Goal: Task Accomplishment & Management: Use online tool/utility

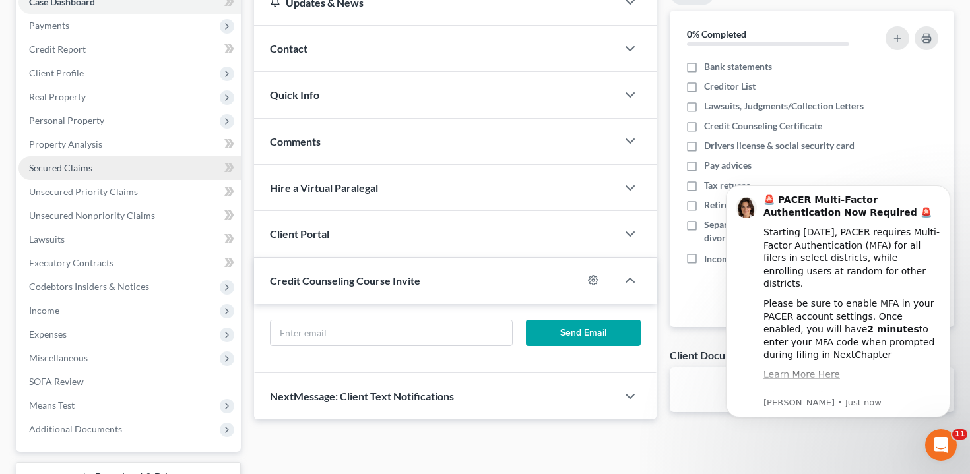
scroll to position [224, 0]
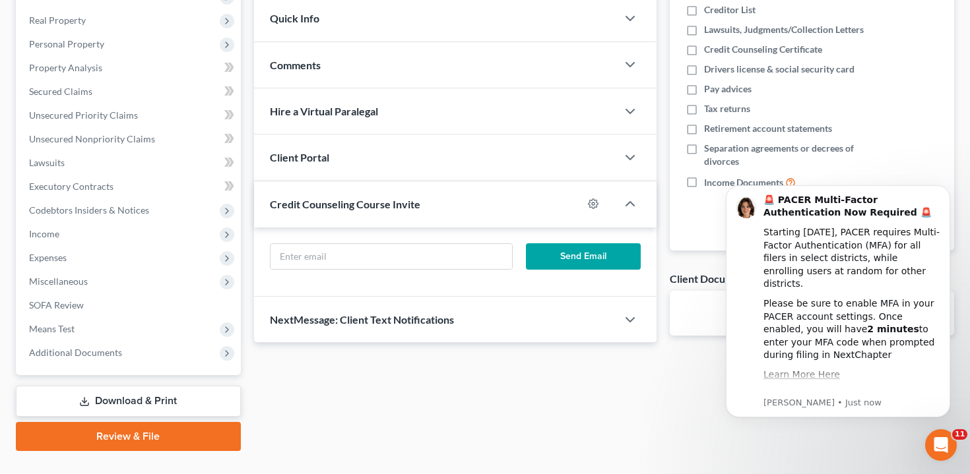
click at [127, 398] on link "Download & Print" at bounding box center [128, 401] width 225 height 31
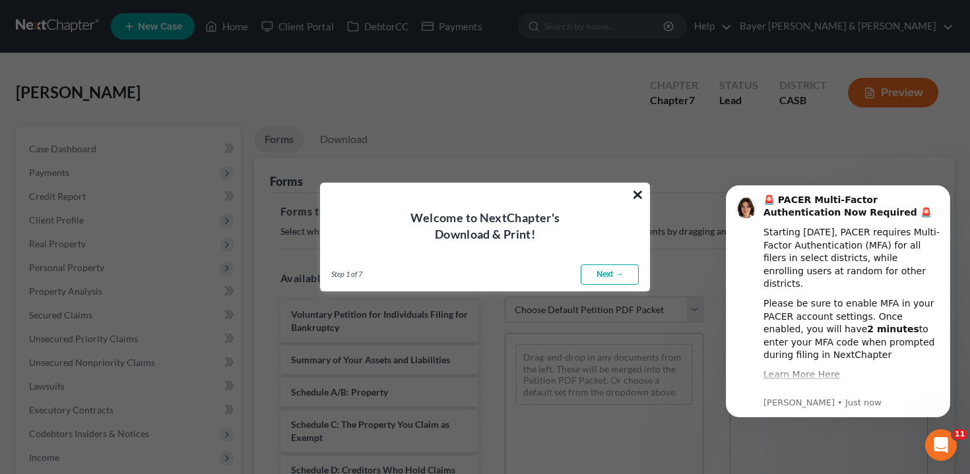
click at [637, 191] on button "×" at bounding box center [637, 194] width 13 height 21
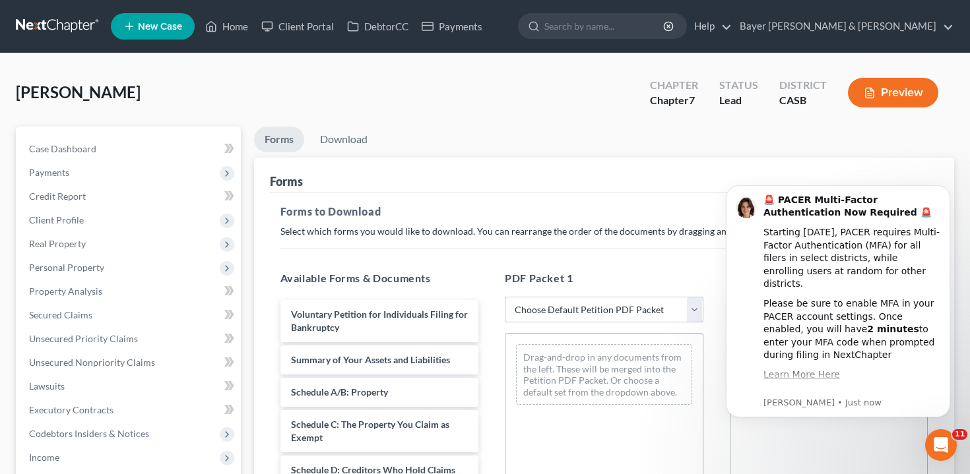
click at [860, 82] on button "Preview" at bounding box center [893, 93] width 90 height 30
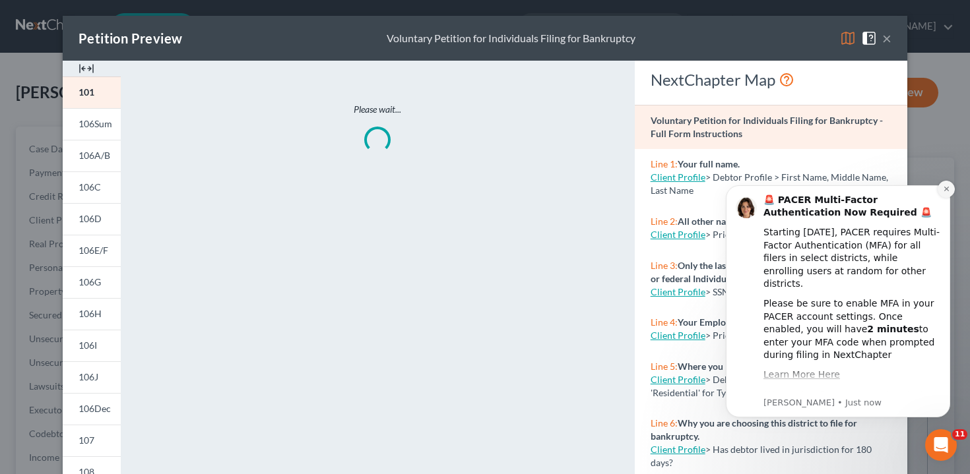
click at [946, 189] on icon "Dismiss notification" at bounding box center [945, 189] width 5 height 5
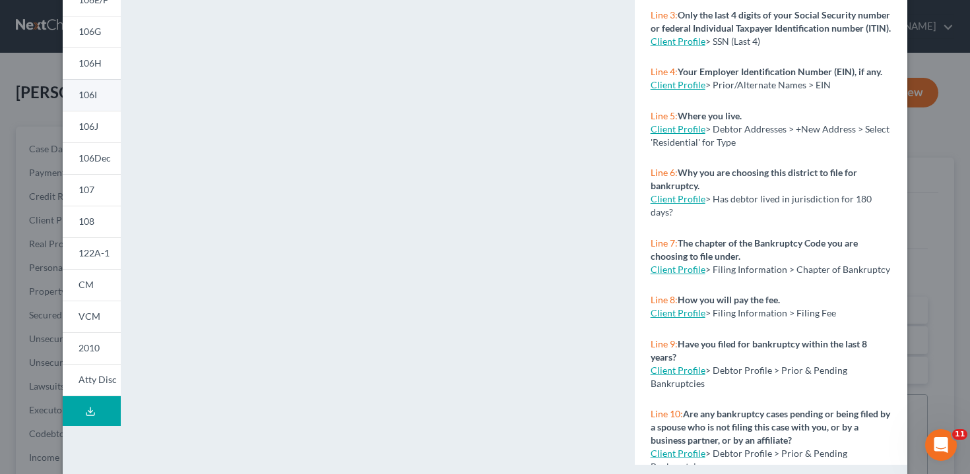
scroll to position [269, 0]
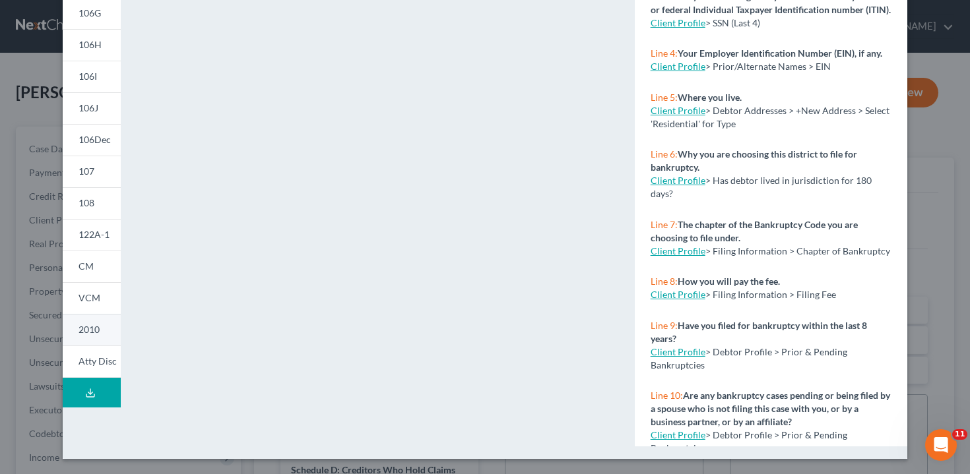
click at [109, 332] on link "2010" at bounding box center [92, 330] width 58 height 32
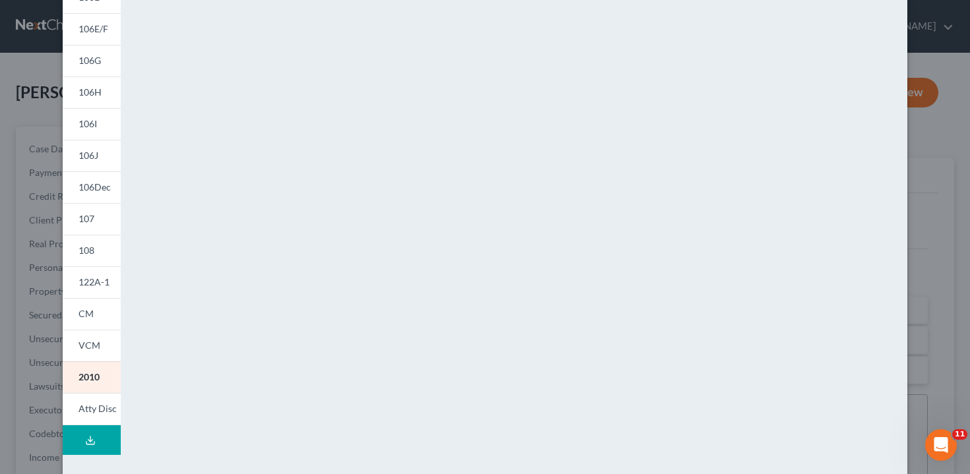
scroll to position [219, 0]
click at [97, 346] on span "VCM" at bounding box center [90, 347] width 22 height 11
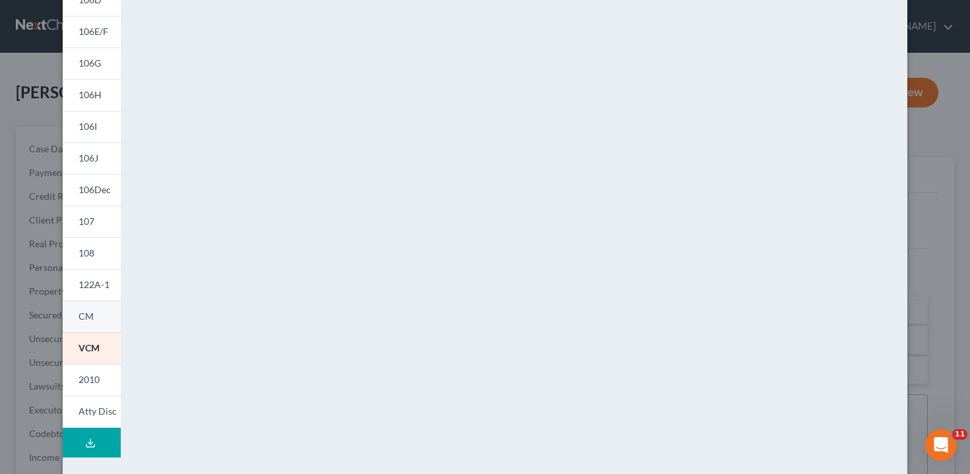
click at [97, 317] on link "CM" at bounding box center [92, 317] width 58 height 32
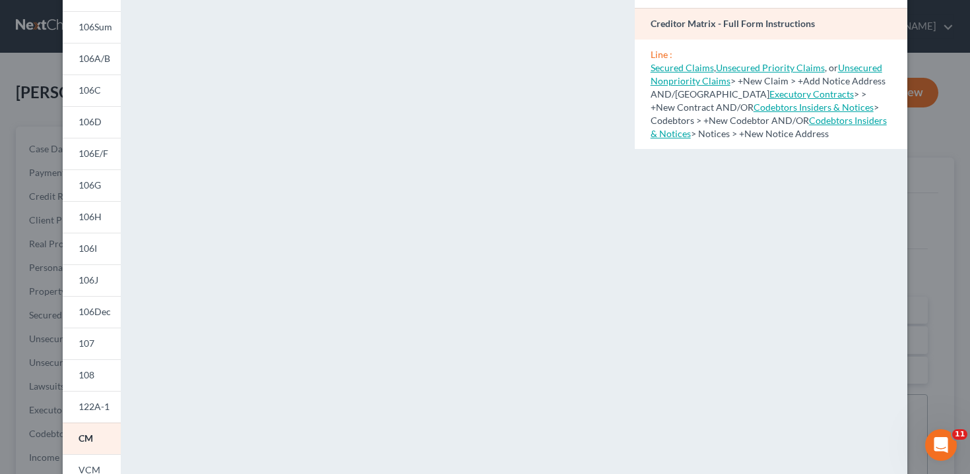
scroll to position [0, 0]
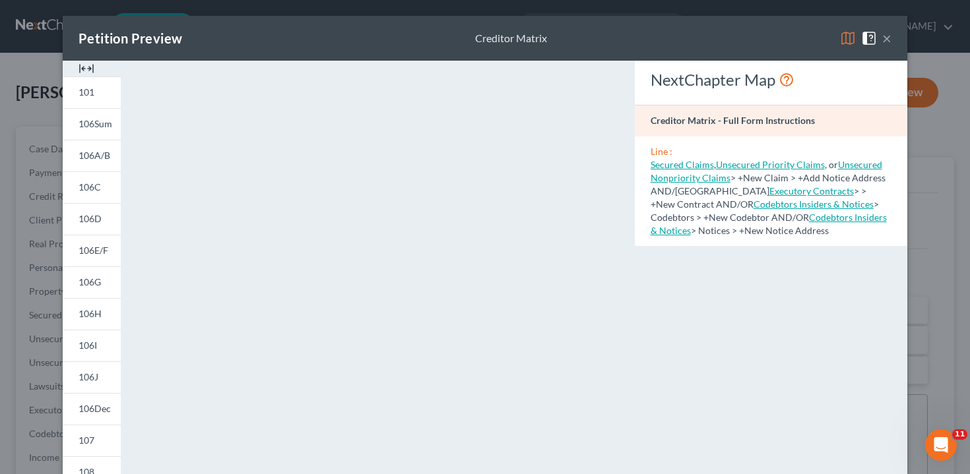
click at [28, 395] on div "Petition Preview Creditor Matrix × 101 106Sum 106A/B 106C 106D 106E/F 106G 106H…" at bounding box center [485, 237] width 970 height 474
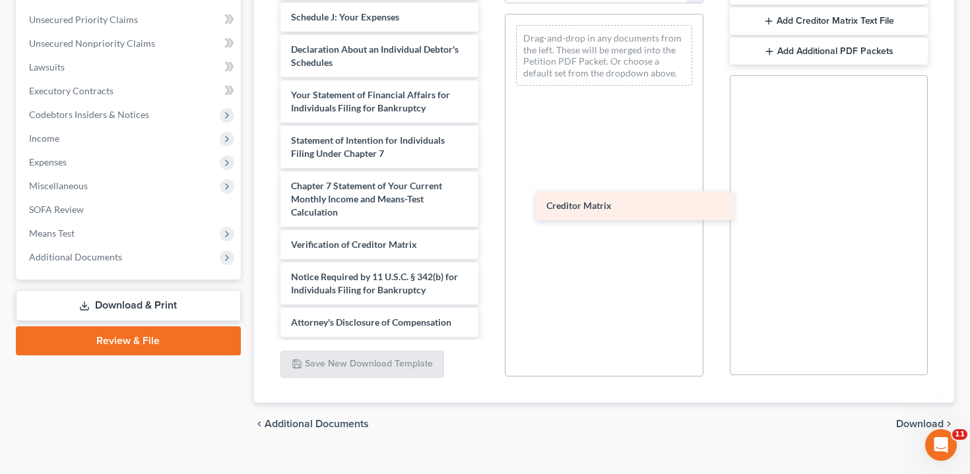
scroll to position [335, 0]
drag, startPoint x: 323, startPoint y: 207, endPoint x: 582, endPoint y: 201, distance: 258.7
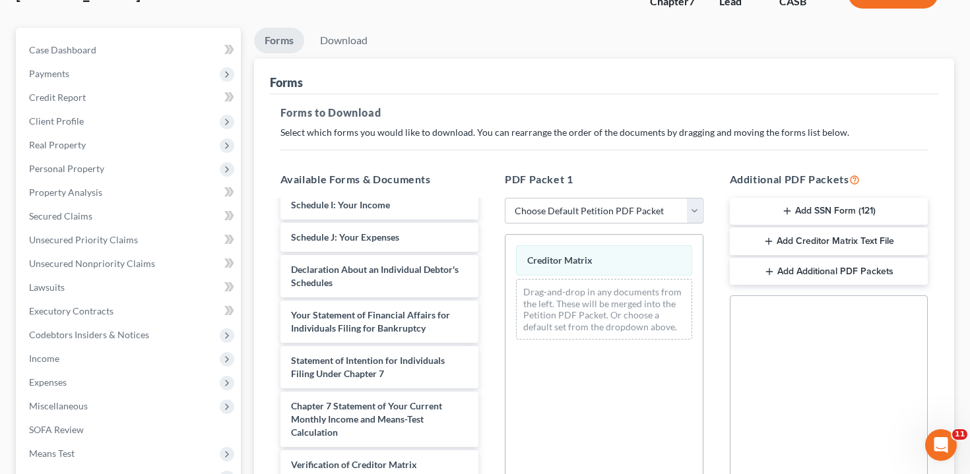
scroll to position [36, 0]
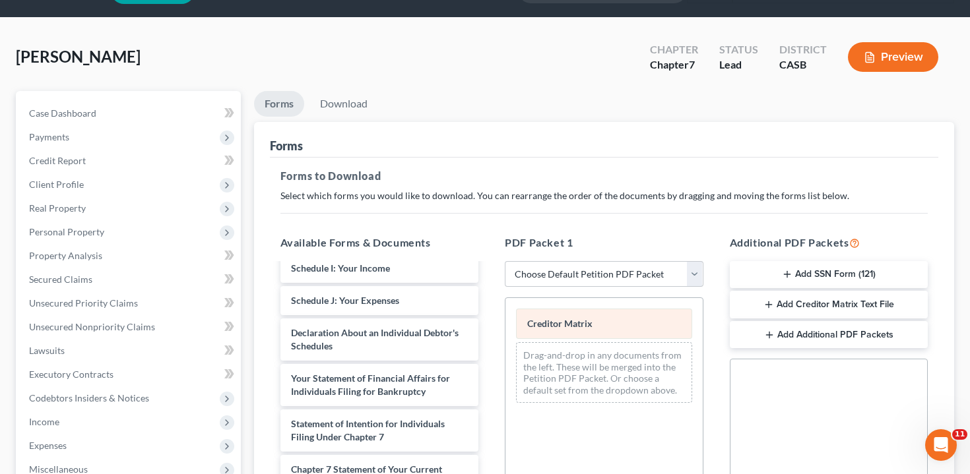
click at [587, 318] on span "Creditor Matrix" at bounding box center [559, 323] width 65 height 11
click at [573, 320] on span "Creditor Matrix" at bounding box center [559, 323] width 65 height 11
click at [880, 55] on button "Preview" at bounding box center [893, 57] width 90 height 30
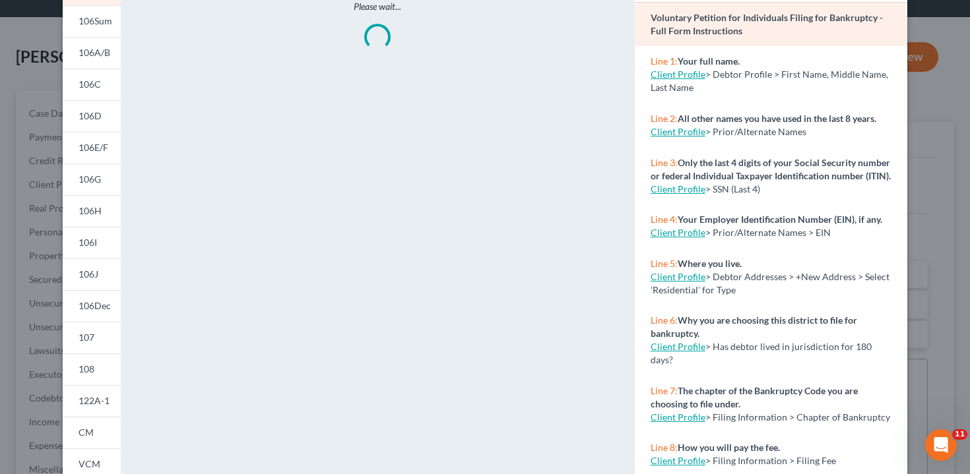
scroll to position [110, 0]
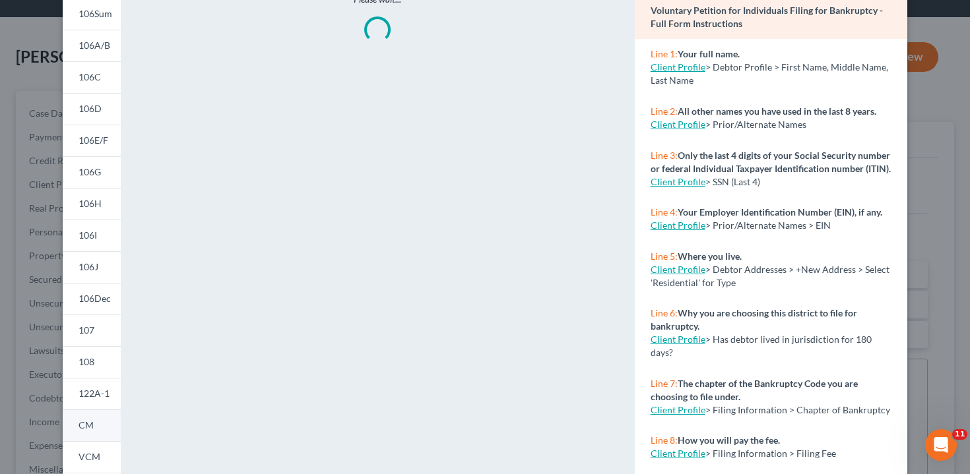
click at [93, 434] on link "CM" at bounding box center [92, 426] width 58 height 32
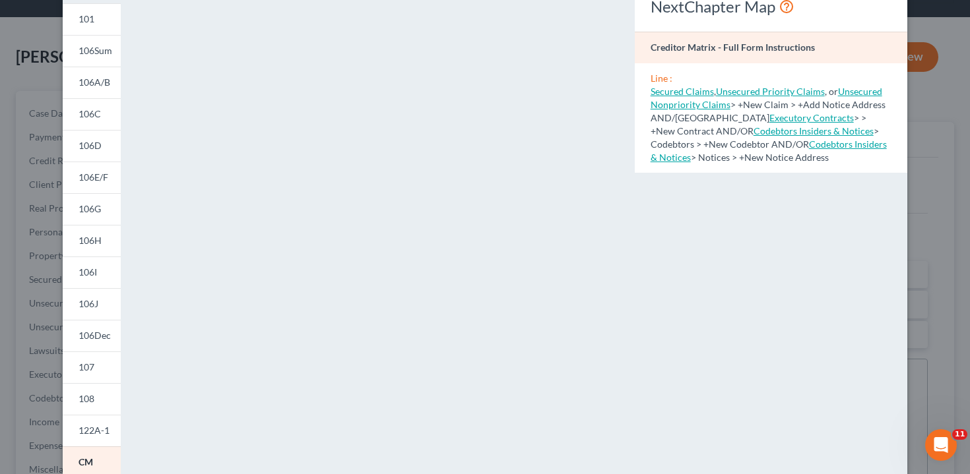
scroll to position [80, 0]
